Goal: Information Seeking & Learning: Check status

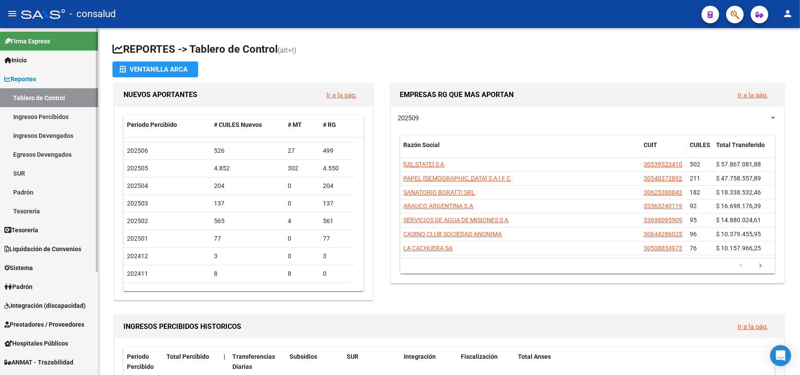
click at [46, 115] on link "Ingresos Percibidos" at bounding box center [49, 116] width 98 height 19
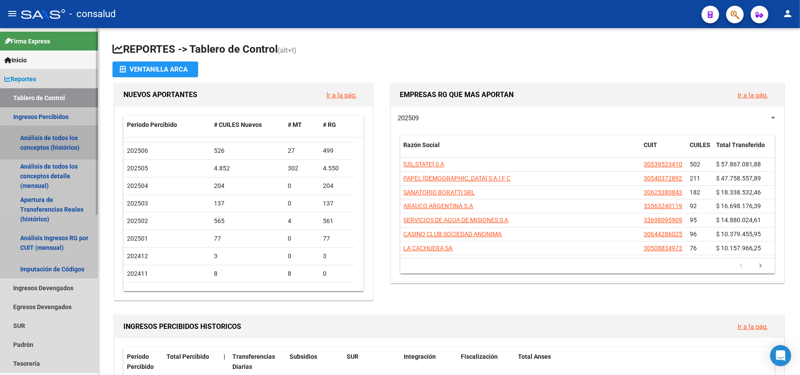
click at [41, 139] on link "Análisis de todos los conceptos (histórico)" at bounding box center [49, 142] width 98 height 33
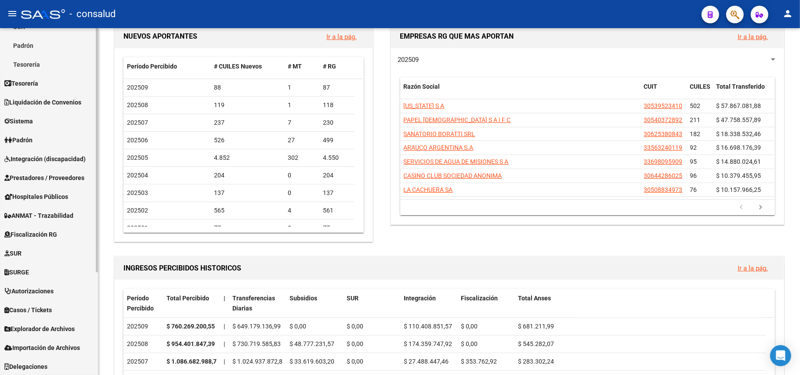
scroll to position [148, 0]
click at [35, 329] on span "Explorador de Archivos" at bounding box center [39, 328] width 70 height 10
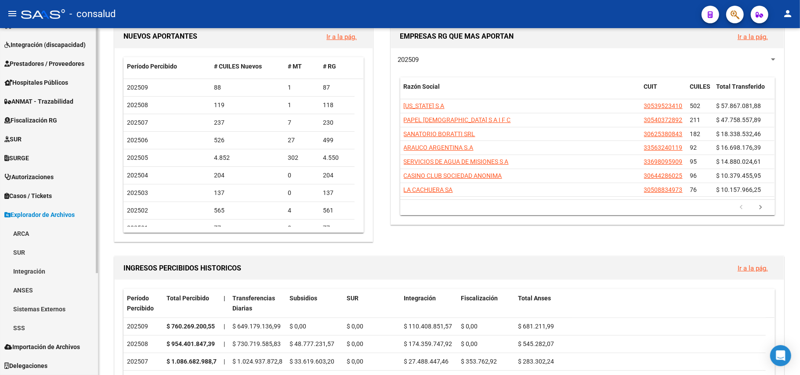
scroll to position [128, 0]
click at [39, 232] on link "ARCA" at bounding box center [49, 233] width 98 height 19
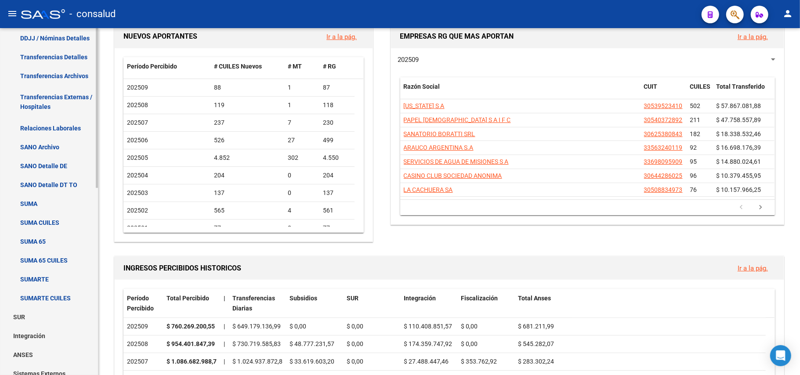
scroll to position [362, 0]
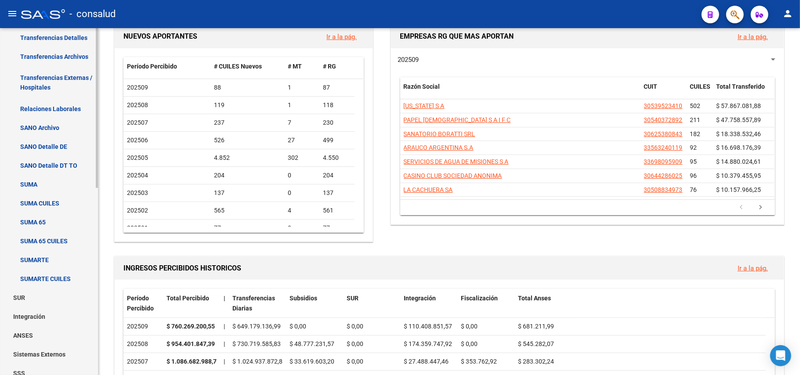
click at [23, 183] on link "SUMA" at bounding box center [49, 184] width 98 height 19
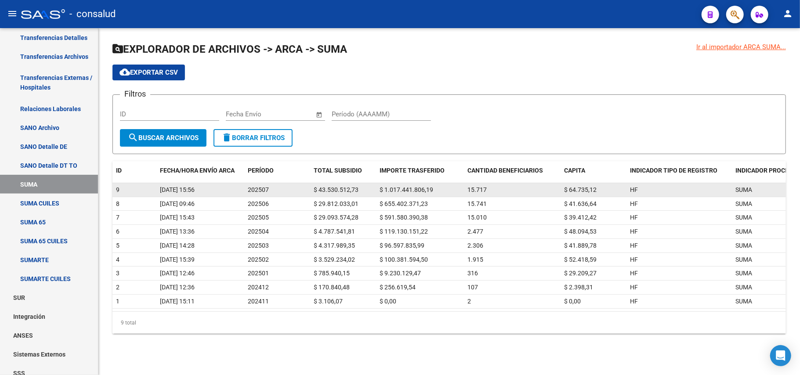
click at [155, 189] on datatable-body-cell "9" at bounding box center [134, 190] width 44 height 14
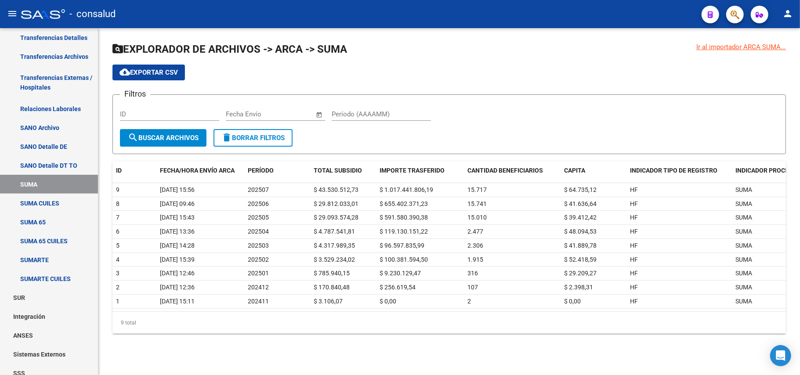
click at [345, 115] on input "Período (AAAAMM)" at bounding box center [381, 114] width 99 height 8
type input "202507"
click at [171, 71] on span "cloud_download Exportar CSV" at bounding box center [148, 73] width 58 height 8
click at [174, 136] on span "search Buscar Archivos" at bounding box center [163, 138] width 71 height 8
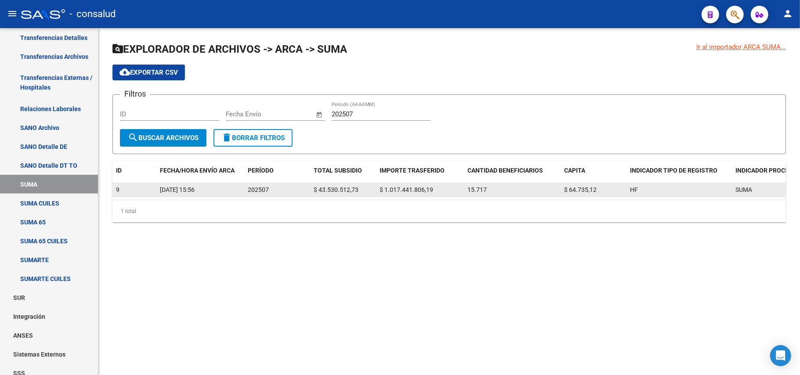
click at [195, 193] on span "26/08/2025 15:56" at bounding box center [177, 189] width 35 height 7
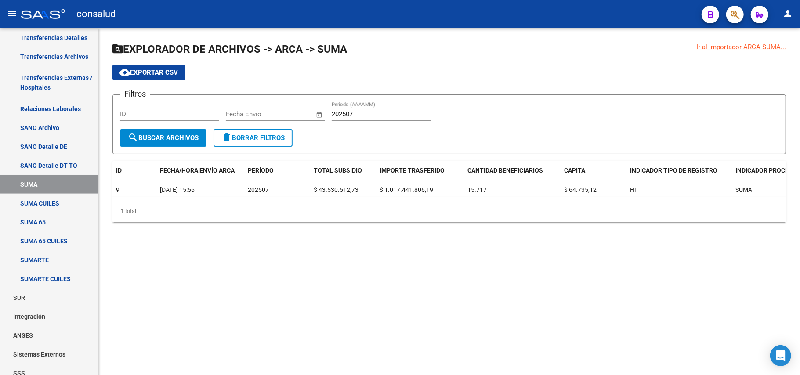
click at [712, 50] on div "Ir al importador ARCA SUMA..." at bounding box center [741, 47] width 90 height 10
click at [702, 47] on div "Ir al importador ARCA SUMA..." at bounding box center [741, 47] width 90 height 10
click at [767, 50] on div "Ir al importador ARCA SUMA..." at bounding box center [741, 47] width 90 height 10
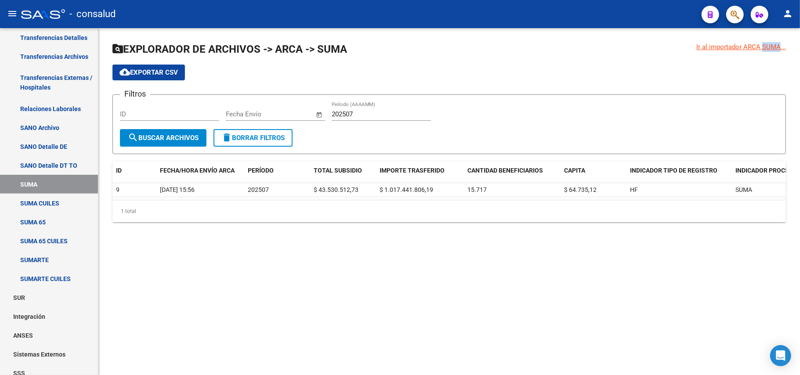
click at [767, 50] on div "Ir al importador ARCA SUMA..." at bounding box center [741, 47] width 90 height 10
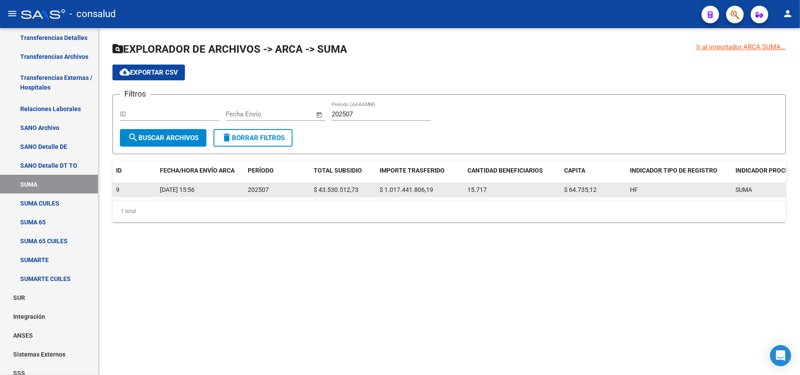
click at [167, 188] on span "26/08/2025 15:56" at bounding box center [177, 189] width 35 height 7
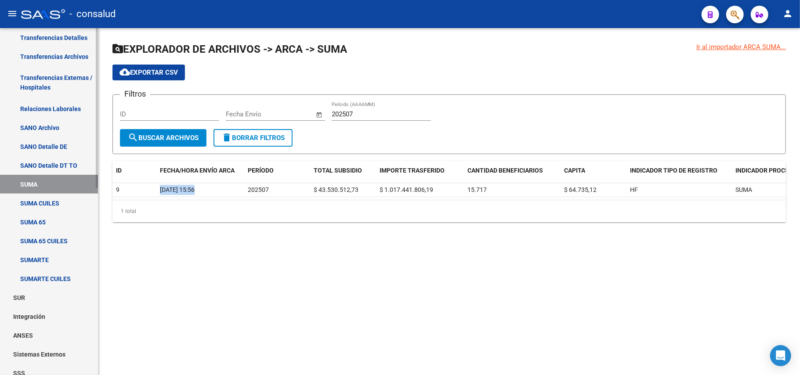
click at [48, 220] on link "SUMA 65" at bounding box center [49, 222] width 98 height 19
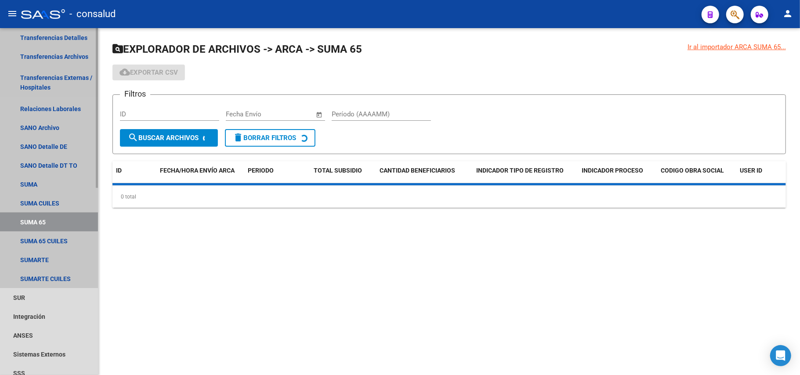
click at [48, 220] on link "SUMA 65" at bounding box center [49, 222] width 98 height 19
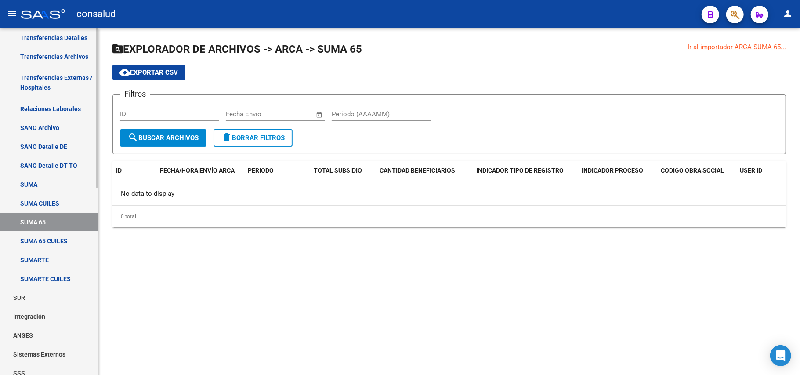
click at [44, 204] on link "SUMA CUILES" at bounding box center [49, 203] width 98 height 19
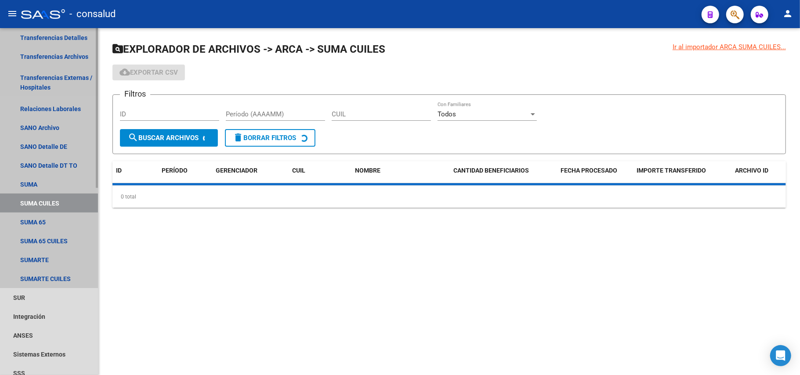
click at [44, 204] on link "SUMA CUILES" at bounding box center [49, 203] width 98 height 19
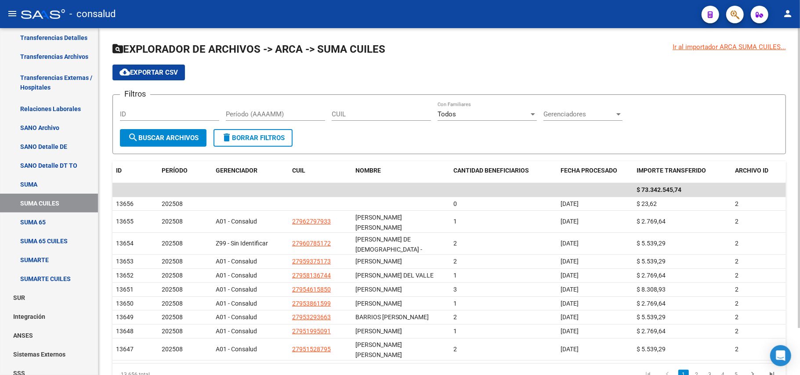
click at [150, 75] on span "cloud_download Exportar CSV" at bounding box center [148, 73] width 58 height 8
click at [358, 113] on input "CUIL" at bounding box center [381, 114] width 99 height 8
type input "20-21793686-2"
click at [157, 137] on span "search Buscar Archivos" at bounding box center [163, 138] width 71 height 8
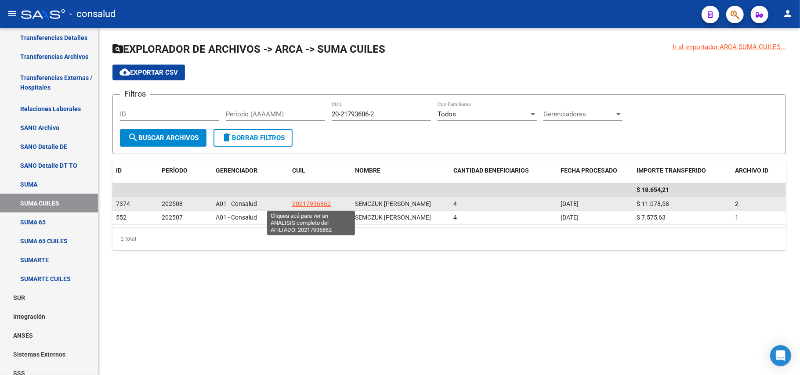
click at [317, 204] on span "20217936862" at bounding box center [311, 203] width 39 height 7
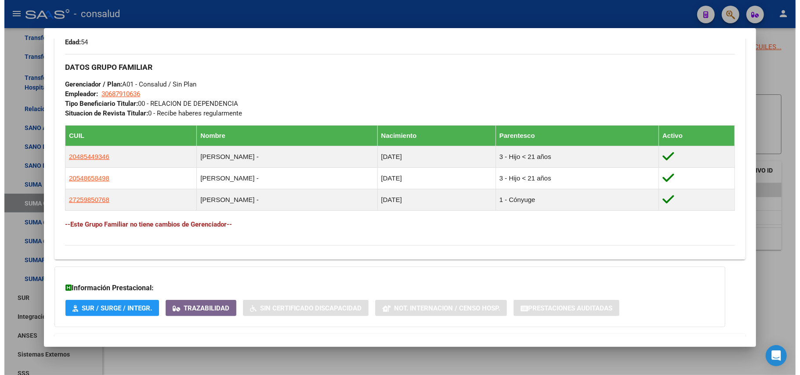
scroll to position [410, 0]
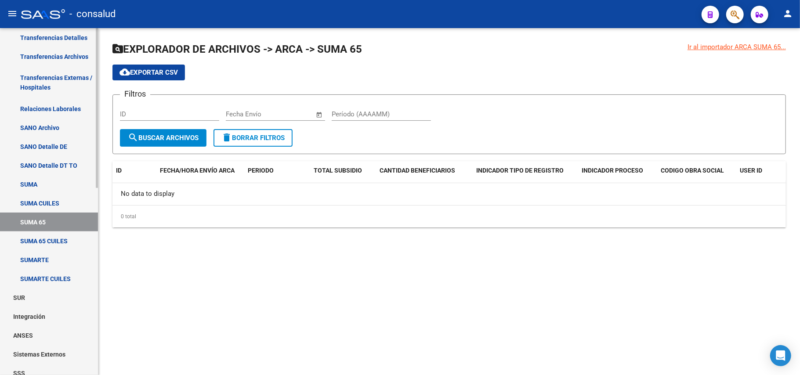
click at [52, 218] on link "SUMA 65" at bounding box center [49, 222] width 98 height 19
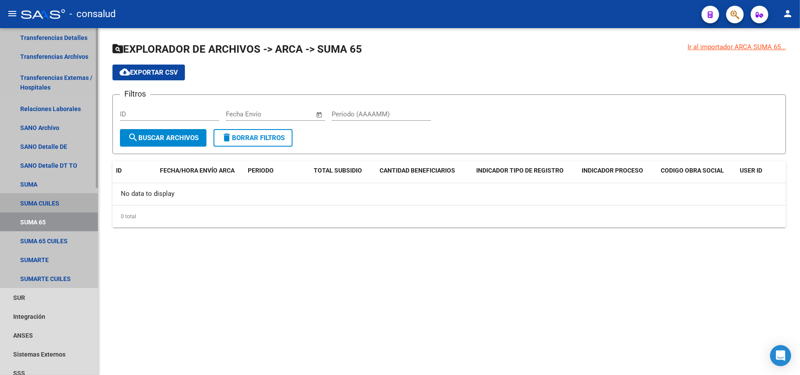
click at [60, 200] on link "SUMA CUILES" at bounding box center [49, 203] width 98 height 19
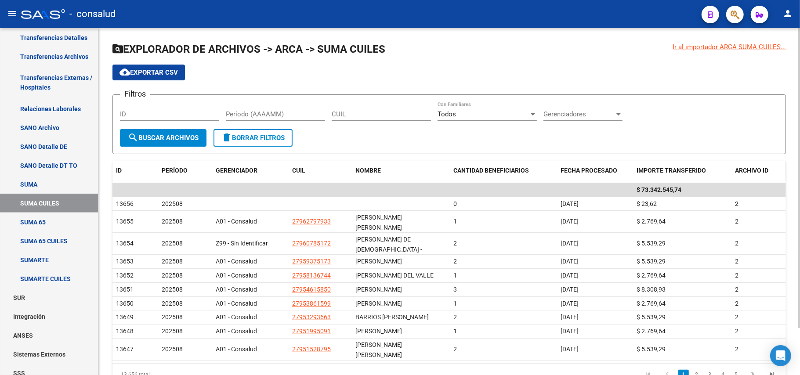
click at [757, 170] on span "ARCHIVO ID" at bounding box center [751, 170] width 33 height 7
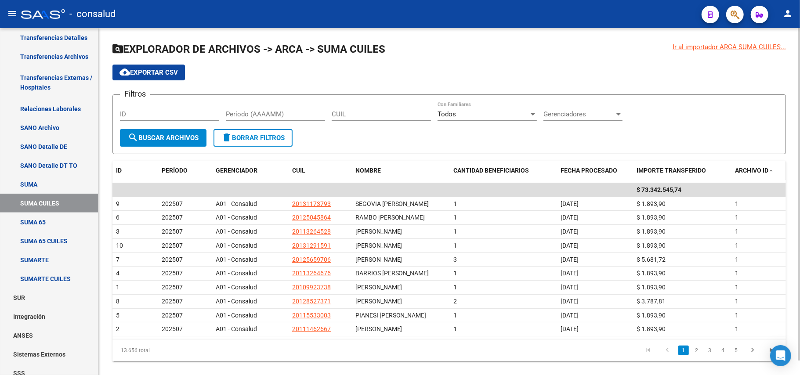
click at [757, 170] on span "ARCHIVO ID" at bounding box center [751, 170] width 33 height 7
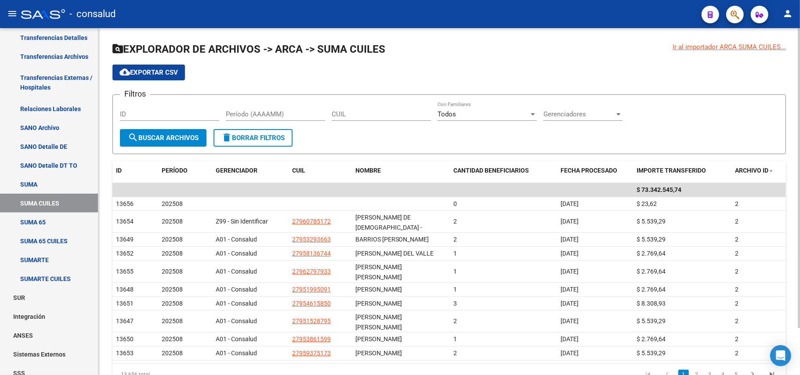
click at [165, 134] on span "search Buscar Archivos" at bounding box center [163, 138] width 71 height 8
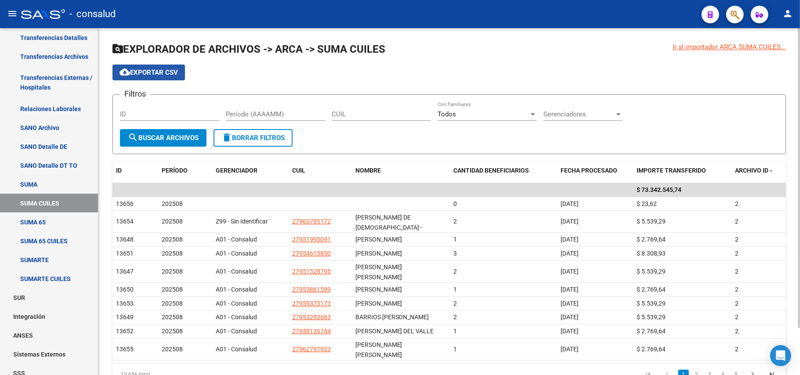
click at [152, 74] on span "cloud_download Exportar CSV" at bounding box center [148, 73] width 58 height 8
click at [733, 47] on div "Ir al importador ARCA SUMA CUILES..." at bounding box center [729, 47] width 113 height 10
click at [695, 46] on div "Ir al importador ARCA SUMA CUILES..." at bounding box center [729, 47] width 113 height 10
click at [534, 115] on div at bounding box center [533, 114] width 8 height 7
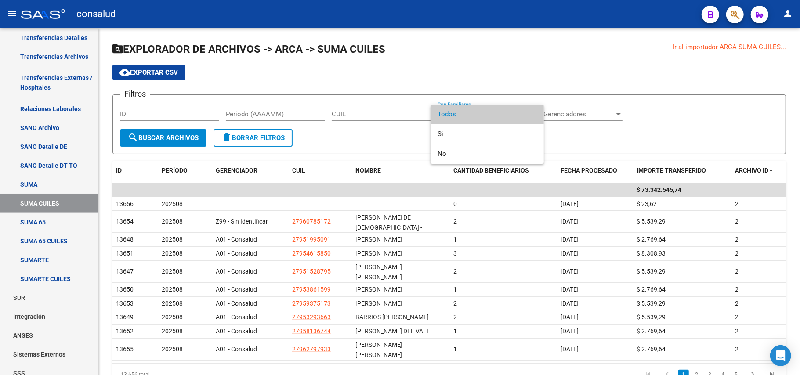
click at [515, 255] on div at bounding box center [400, 187] width 800 height 375
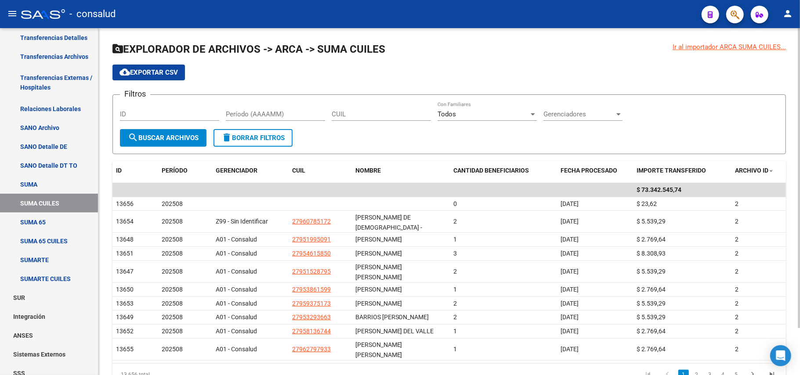
click at [564, 111] on span "Gerenciadores" at bounding box center [578, 114] width 71 height 8
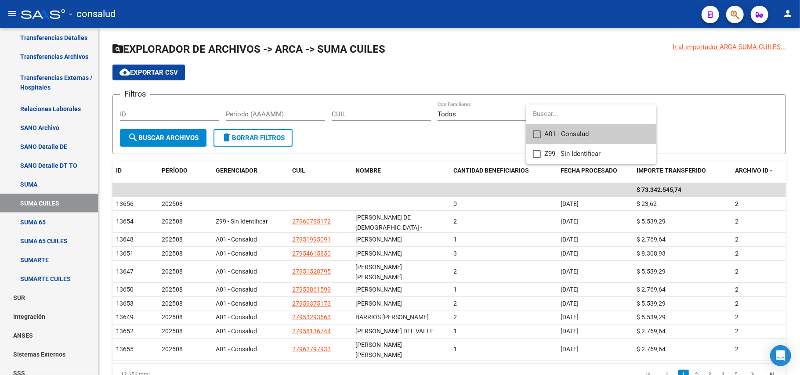
click at [538, 134] on mat-pseudo-checkbox at bounding box center [537, 134] width 8 height 8
click at [533, 151] on mat-pseudo-checkbox at bounding box center [537, 154] width 8 height 8
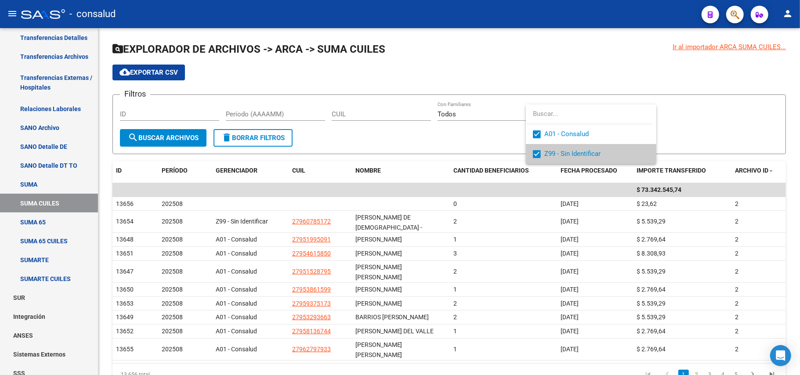
click at [175, 70] on div at bounding box center [400, 187] width 800 height 375
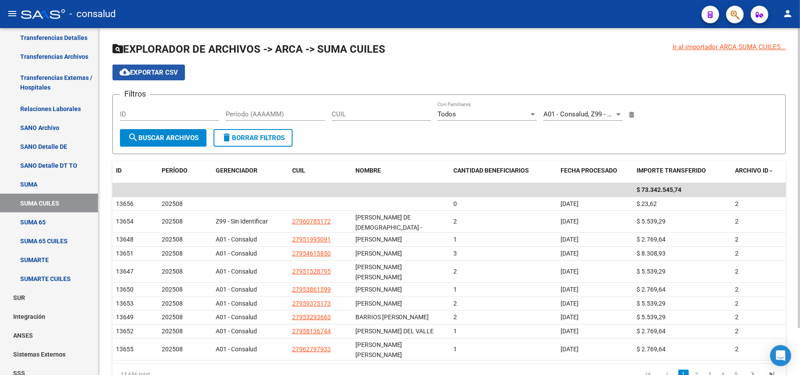
click at [159, 76] on button "cloud_download Exportar CSV" at bounding box center [148, 73] width 72 height 16
click at [257, 136] on span "delete Borrar Filtros" at bounding box center [252, 138] width 63 height 8
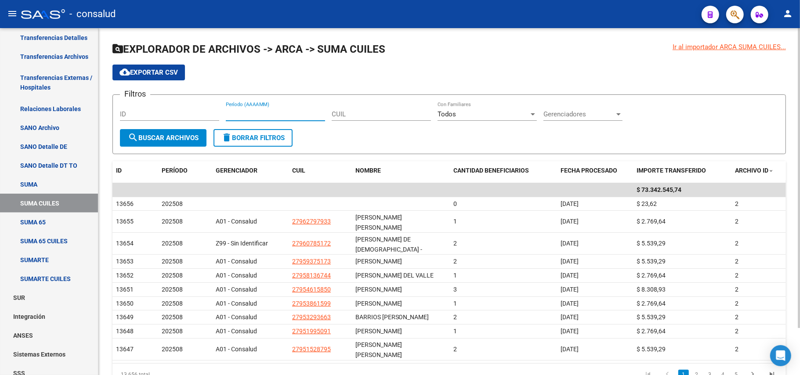
click at [271, 112] on input "Período (AAAAMM)" at bounding box center [275, 114] width 99 height 8
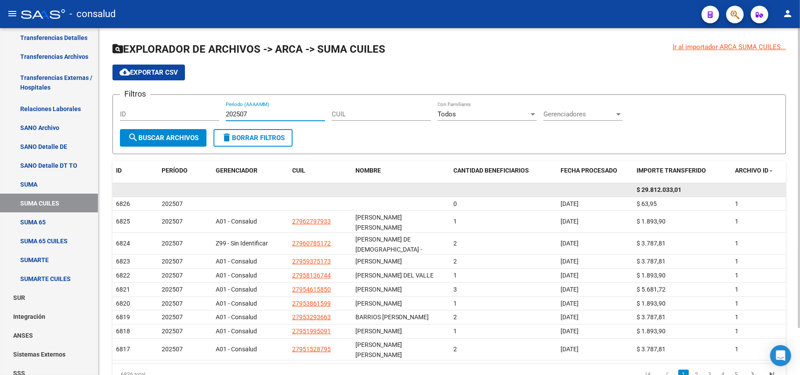
type input "202507"
click at [651, 190] on span "$ 29.812.033,01" at bounding box center [659, 189] width 45 height 7
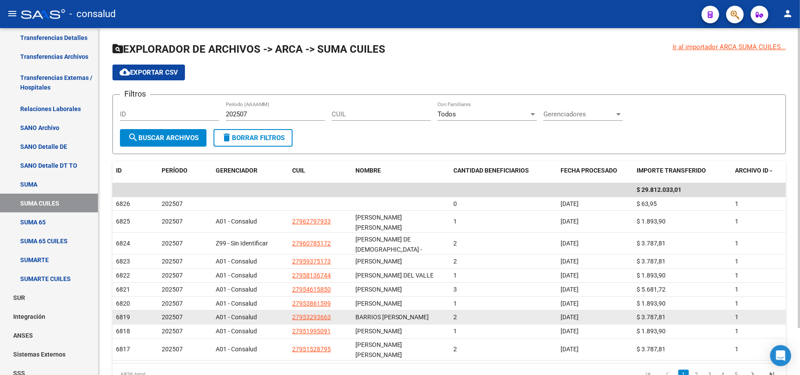
drag, startPoint x: 127, startPoint y: 205, endPoint x: 655, endPoint y: 319, distance: 540.7
click at [652, 320] on datatable-scroller "$ 29.812.033,01 6826 202507 0 30/07/2025 $ 63,95 1 6825 202507 A01 - Consalud 2…" at bounding box center [448, 271] width 673 height 177
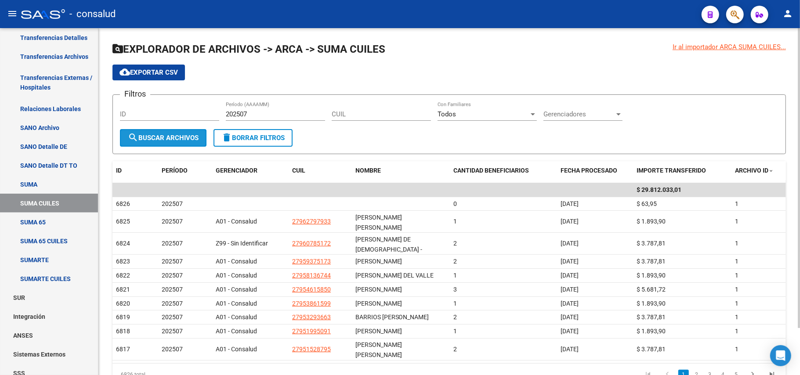
click at [147, 139] on span "search Buscar Archivos" at bounding box center [163, 138] width 71 height 8
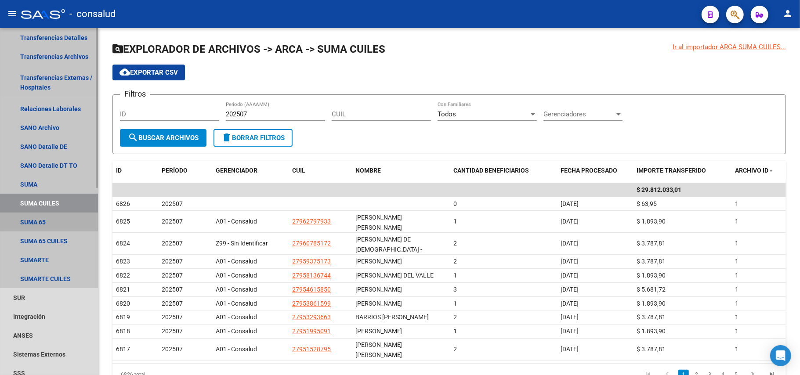
click at [43, 219] on link "SUMA 65" at bounding box center [49, 222] width 98 height 19
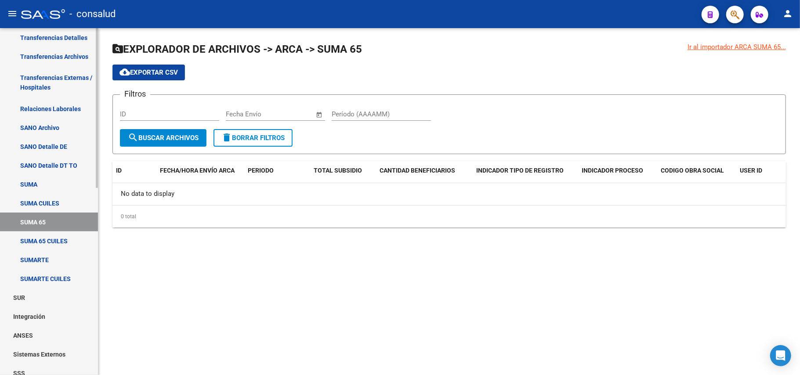
click at [44, 241] on link "SUMA 65 CUILES" at bounding box center [49, 241] width 98 height 19
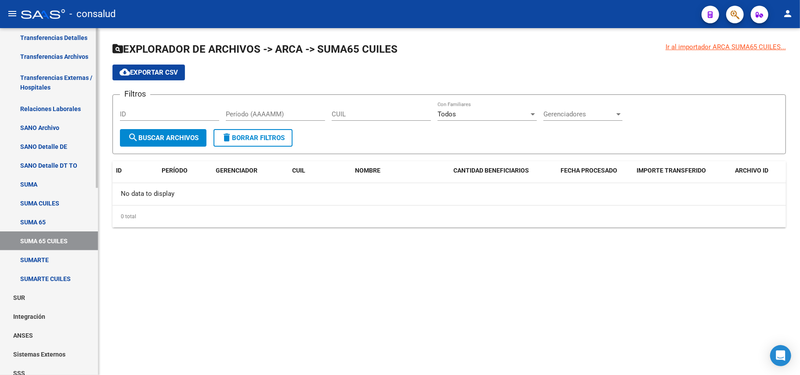
click at [43, 259] on link "SUMARTE" at bounding box center [49, 259] width 98 height 19
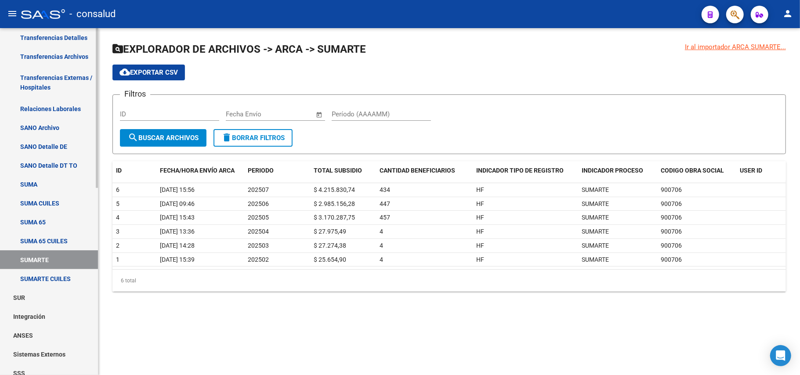
click at [51, 277] on link "SUMARTE CUILES" at bounding box center [49, 278] width 98 height 19
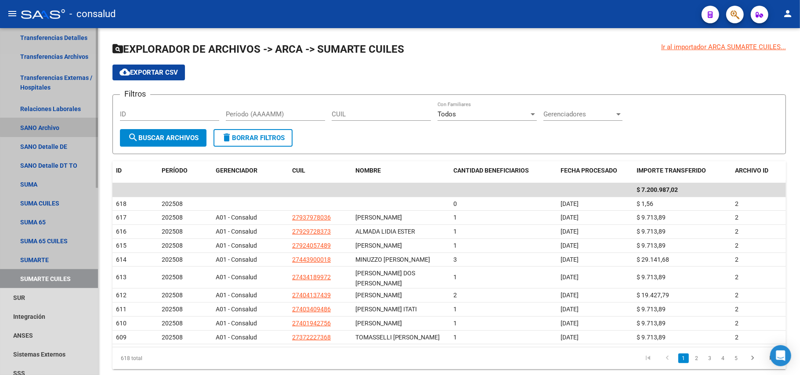
click at [60, 120] on link "SANO Archivo" at bounding box center [49, 127] width 98 height 19
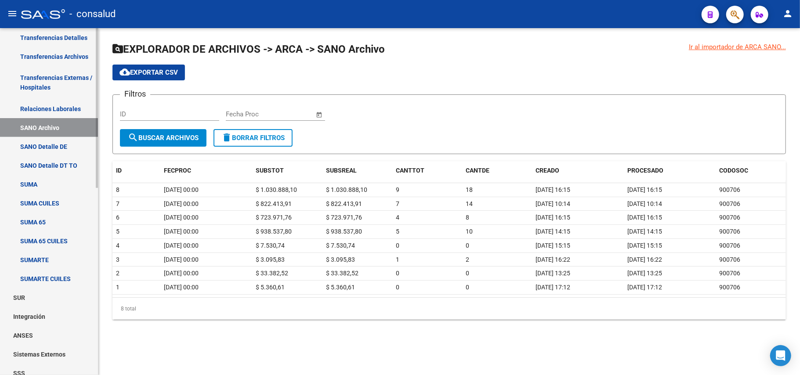
click at [66, 146] on link "SANO Detalle DE" at bounding box center [49, 146] width 98 height 19
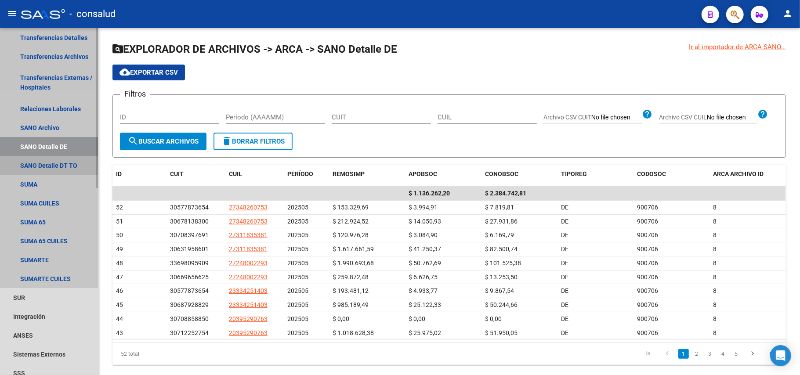
click at [66, 156] on link "SANO Detalle DT TO" at bounding box center [49, 165] width 98 height 19
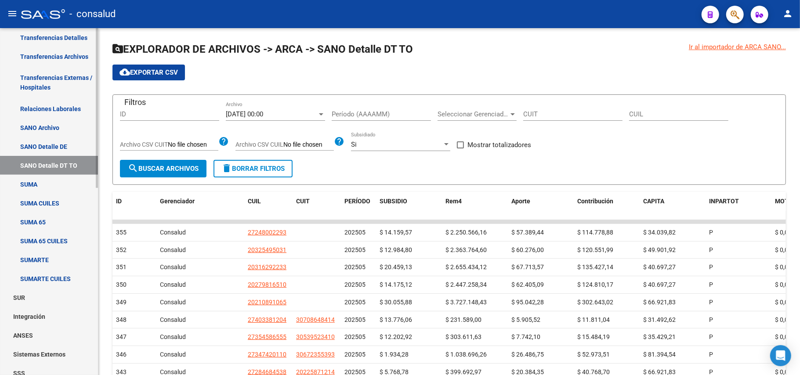
click at [61, 278] on link "SUMARTE CUILES" at bounding box center [49, 278] width 98 height 19
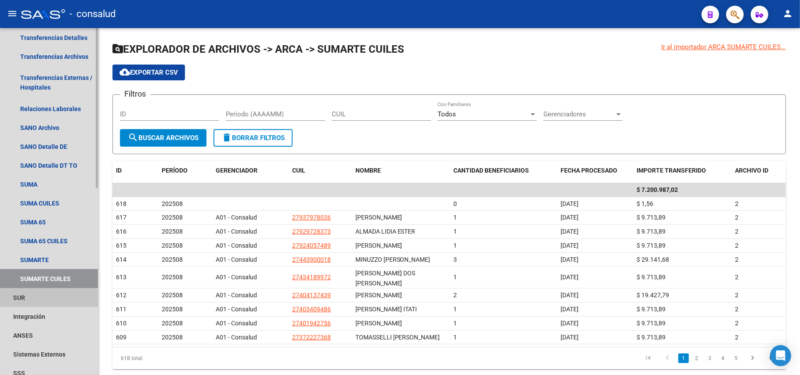
click at [34, 296] on link "SUR" at bounding box center [49, 297] width 98 height 19
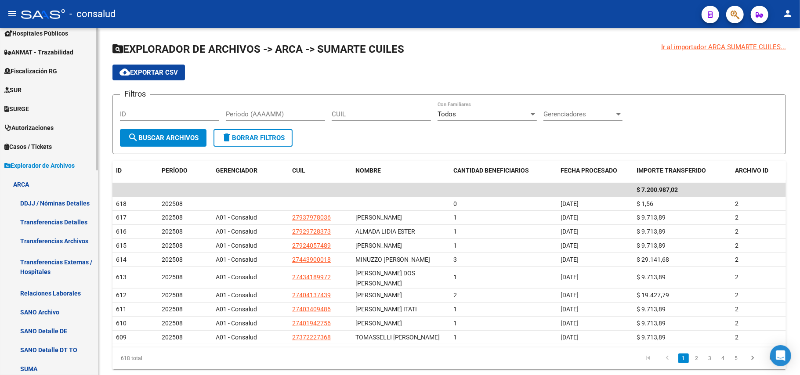
scroll to position [150, 0]
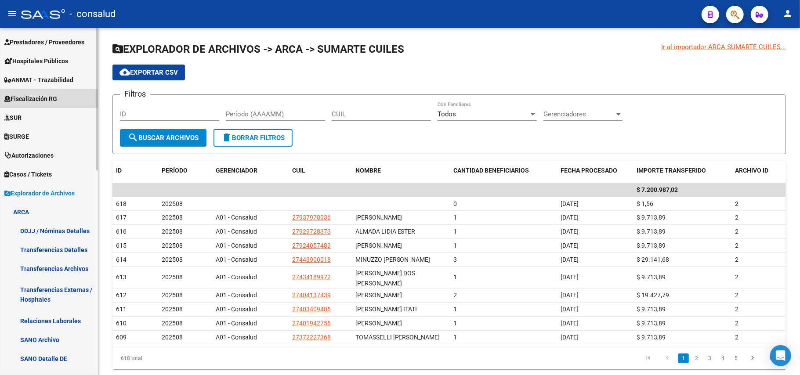
click at [62, 94] on link "Fiscalización RG" at bounding box center [49, 98] width 98 height 19
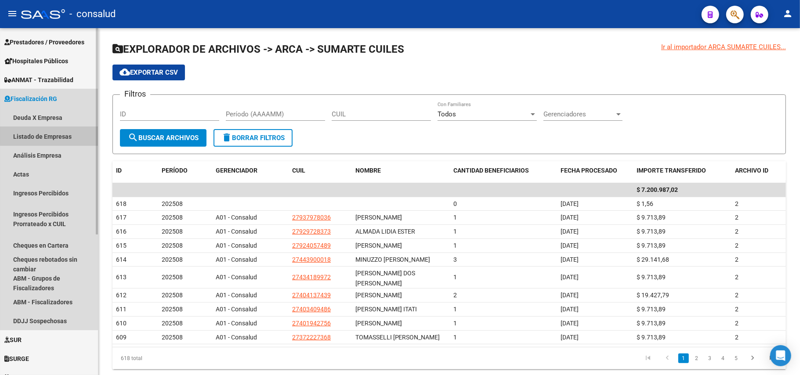
click at [53, 133] on link "Listado de Empresas" at bounding box center [49, 136] width 98 height 19
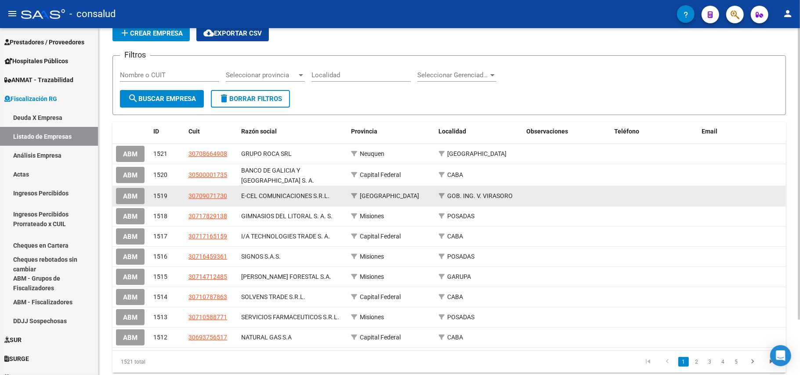
scroll to position [58, 0]
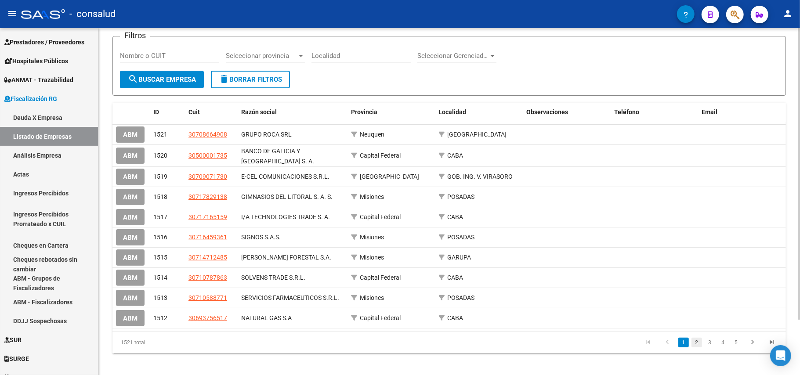
click at [697, 345] on link "2" at bounding box center [696, 343] width 11 height 10
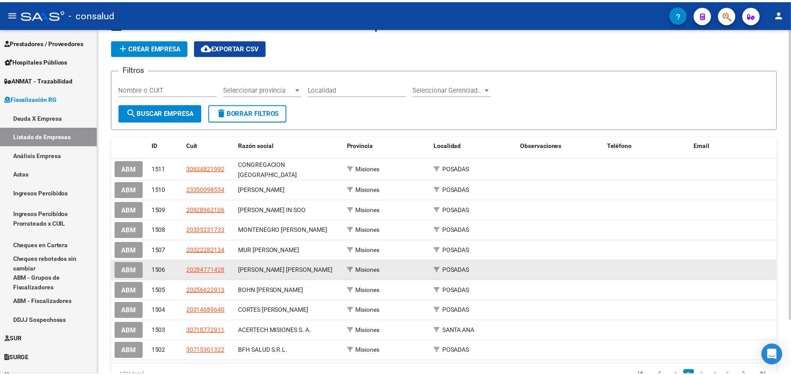
scroll to position [0, 0]
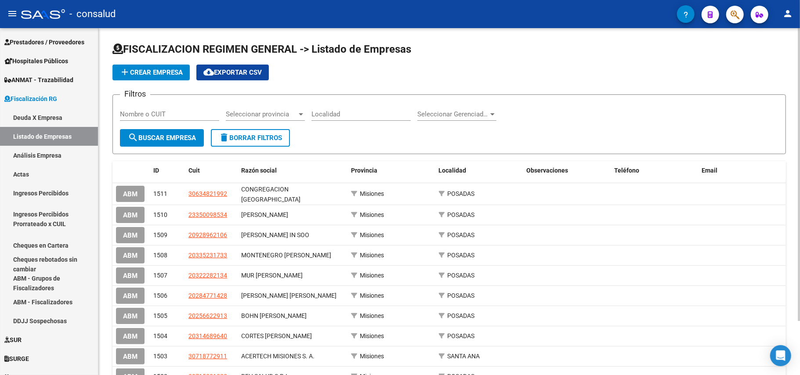
click at [174, 112] on input "Nombre o CUIT" at bounding box center [169, 114] width 99 height 8
click at [176, 136] on span "search Buscar Empresa" at bounding box center [162, 138] width 68 height 8
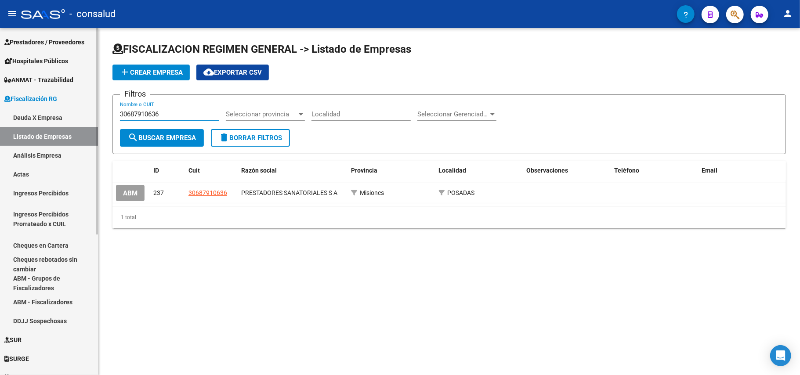
drag, startPoint x: 173, startPoint y: 112, endPoint x: 35, endPoint y: 124, distance: 138.4
click at [35, 124] on mat-sidenav-container "Firma Express Inicio Calendario SSS Instructivos Contacto OS Reportes Tablero d…" at bounding box center [400, 201] width 800 height 347
type input "s"
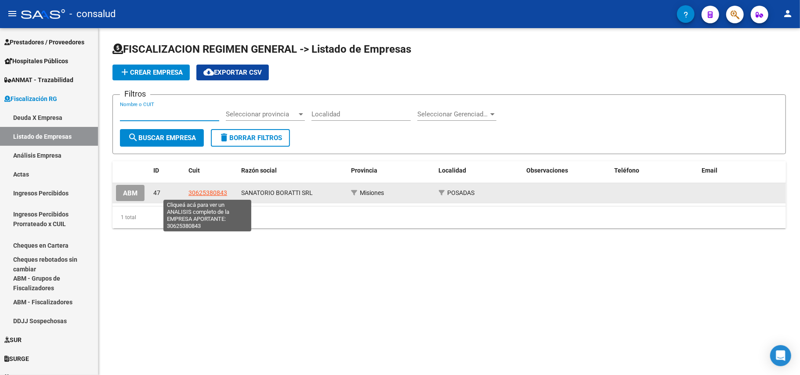
click at [210, 189] on span "30625380843" at bounding box center [207, 192] width 39 height 7
type textarea "30625380843"
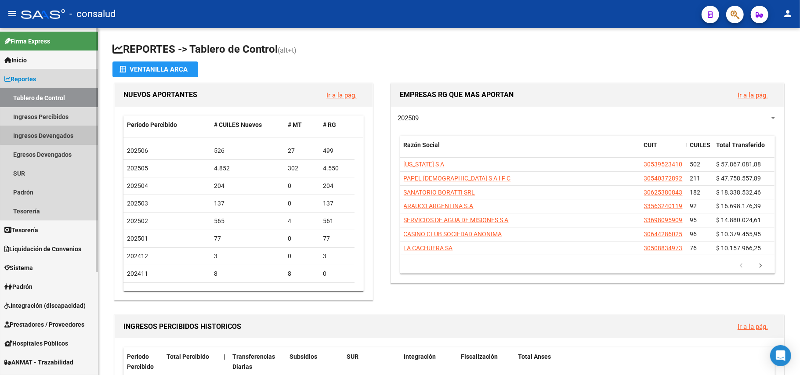
click at [57, 131] on link "Ingresos Devengados" at bounding box center [49, 135] width 98 height 19
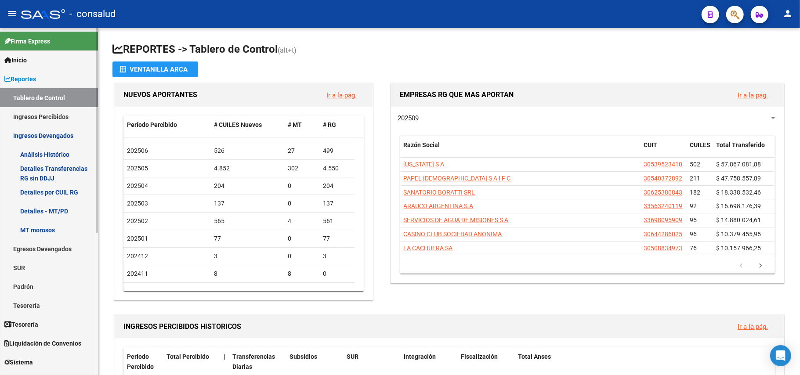
click at [52, 154] on link "Análisis Histórico" at bounding box center [49, 154] width 98 height 19
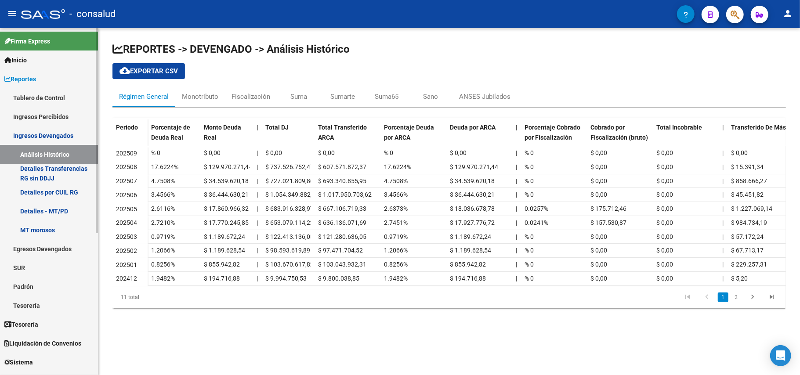
click at [60, 90] on link "Tablero de Control" at bounding box center [49, 97] width 98 height 19
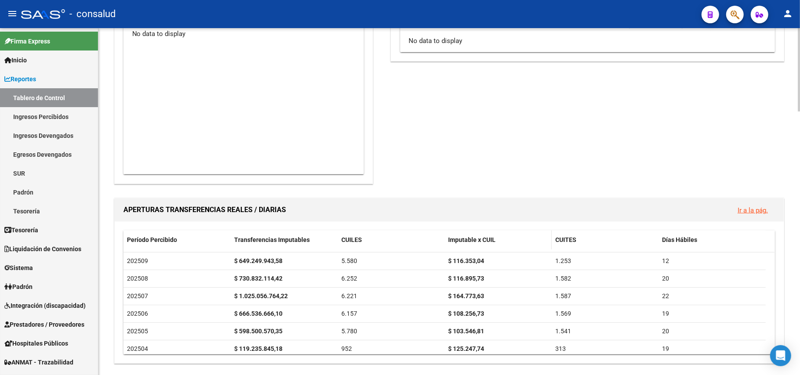
scroll to position [527, 0]
